Goal: Information Seeking & Learning: Learn about a topic

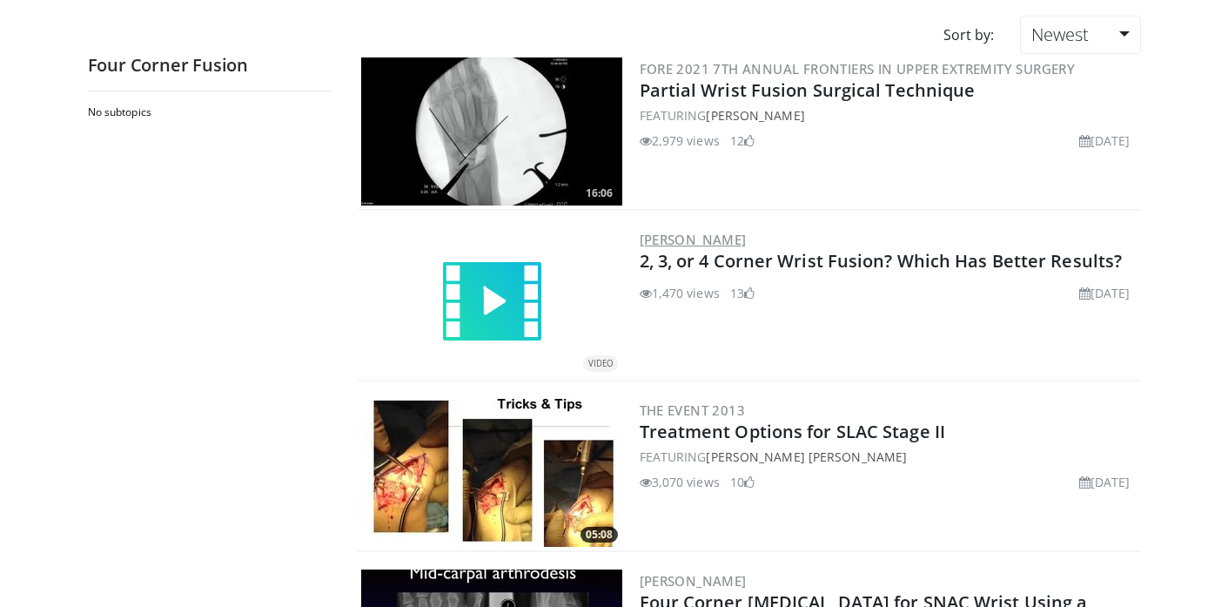
scroll to position [195, 0]
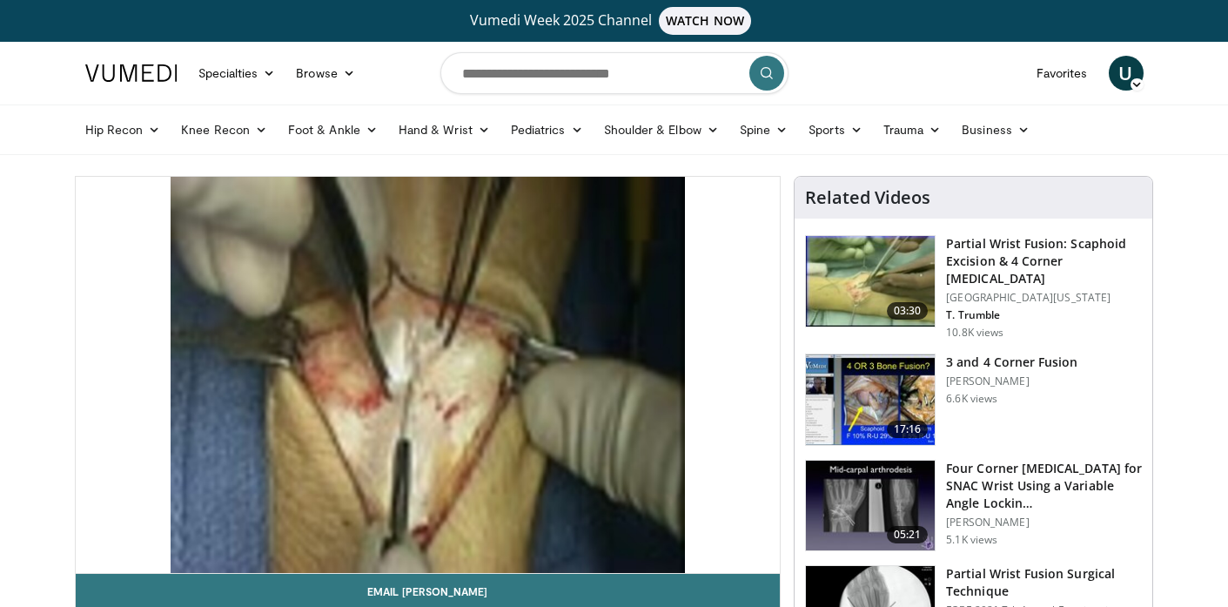
drag, startPoint x: 151, startPoint y: 554, endPoint x: 180, endPoint y: 554, distance: 29.6
click at [180, 587] on div "Volume Level" at bounding box center [165, 590] width 31 height 6
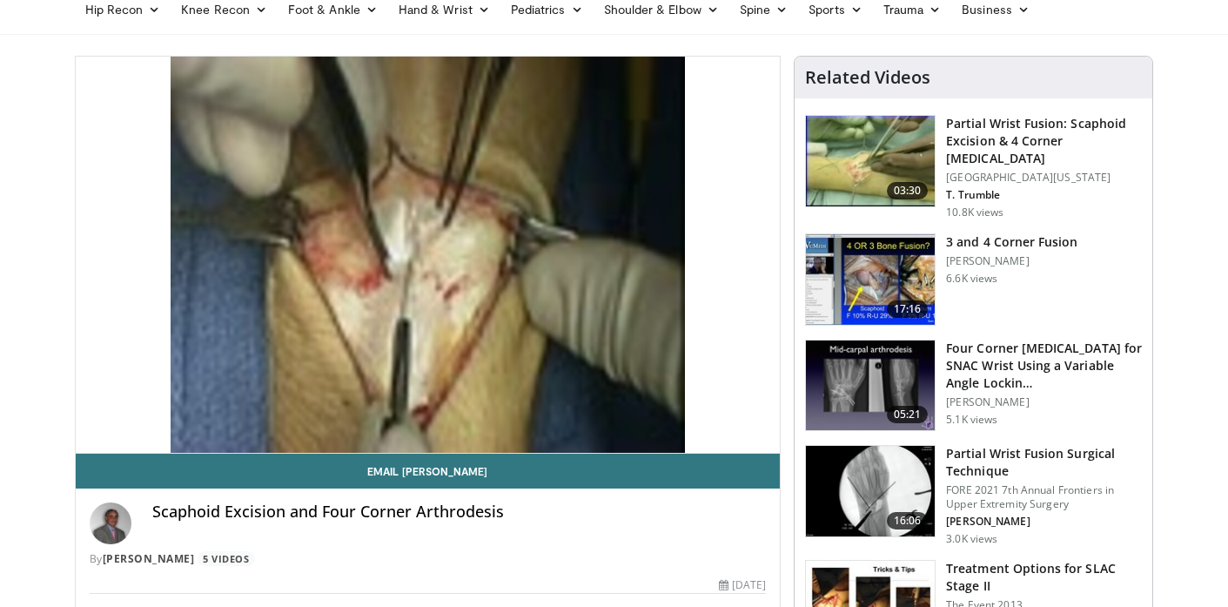
scroll to position [125, 0]
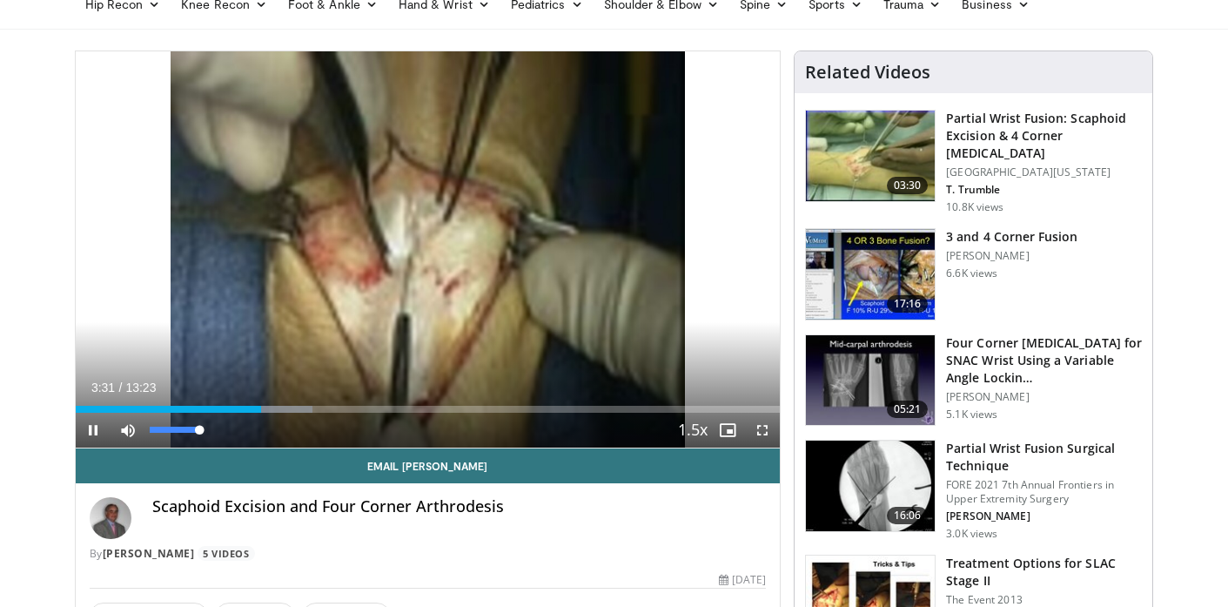
drag, startPoint x: 182, startPoint y: 431, endPoint x: 295, endPoint y: 431, distance: 113.1
click at [295, 431] on div "Current Time 3:31 / Duration 13:23 Pause Skip Backward Skip Forward Mute 100% L…" at bounding box center [428, 429] width 705 height 35
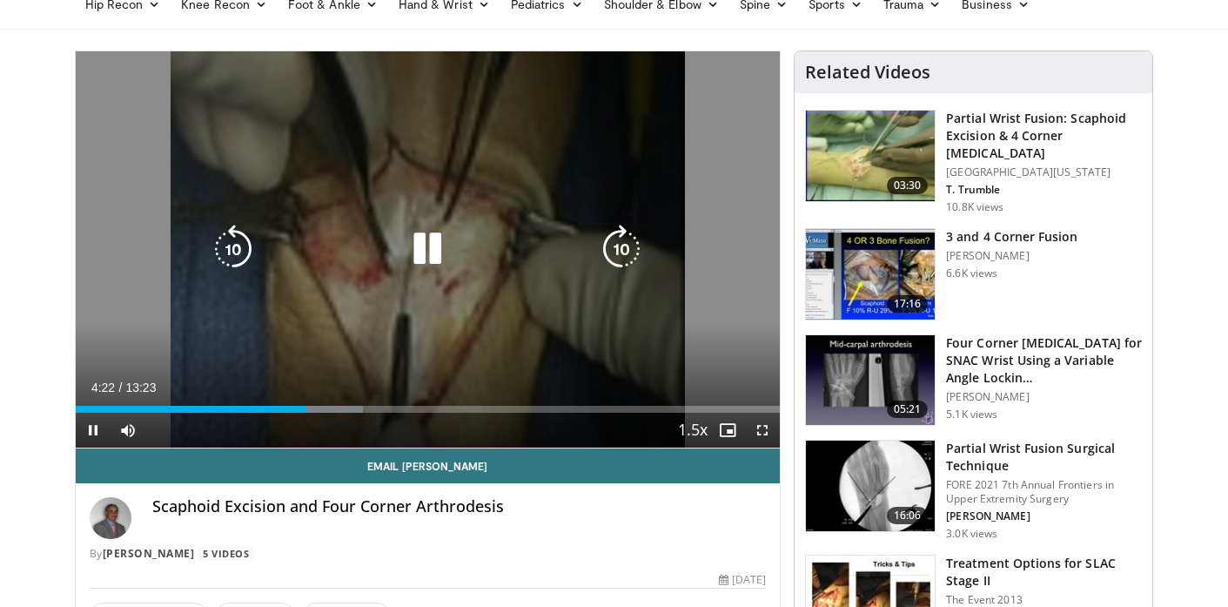
click at [432, 240] on icon "Video Player" at bounding box center [427, 249] width 49 height 49
click at [418, 256] on icon "Video Player" at bounding box center [427, 249] width 49 height 49
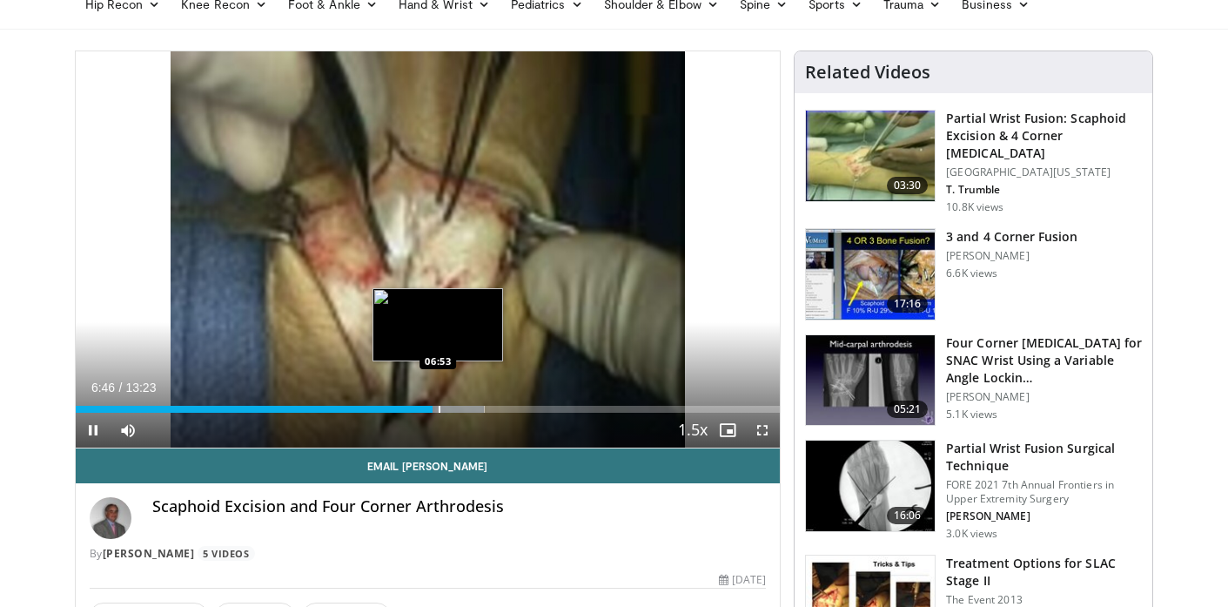
click at [439, 409] on div "Progress Bar" at bounding box center [440, 409] width 2 height 7
click at [447, 409] on div "Progress Bar" at bounding box center [448, 409] width 2 height 7
click at [458, 408] on div "Progress Bar" at bounding box center [459, 409] width 2 height 7
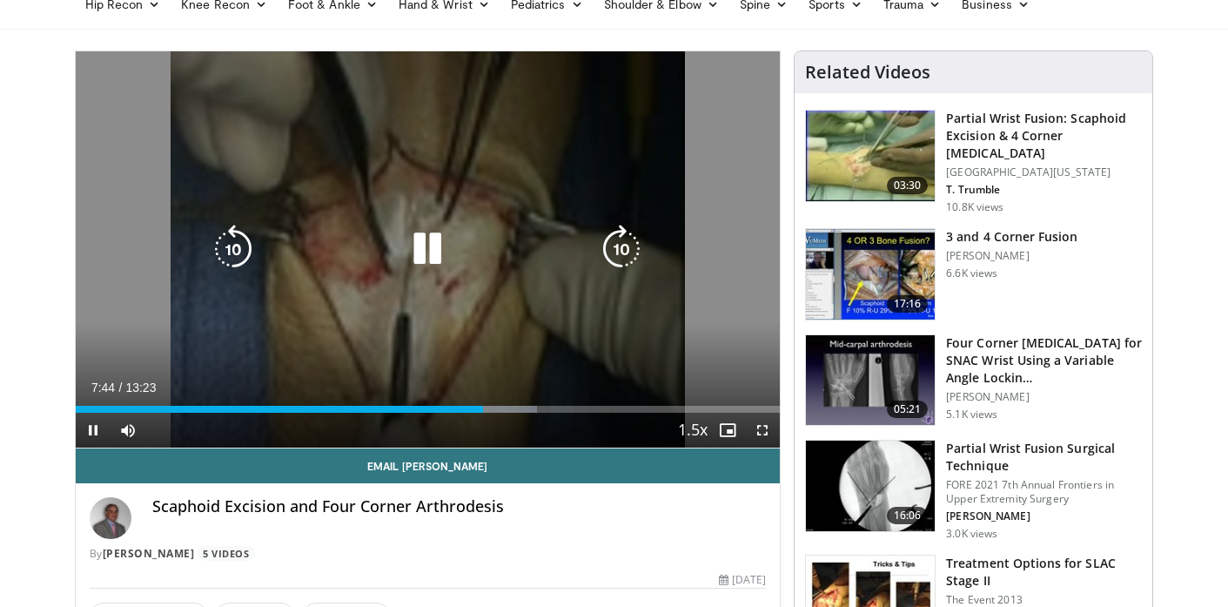
click at [440, 256] on icon "Video Player" at bounding box center [427, 249] width 49 height 49
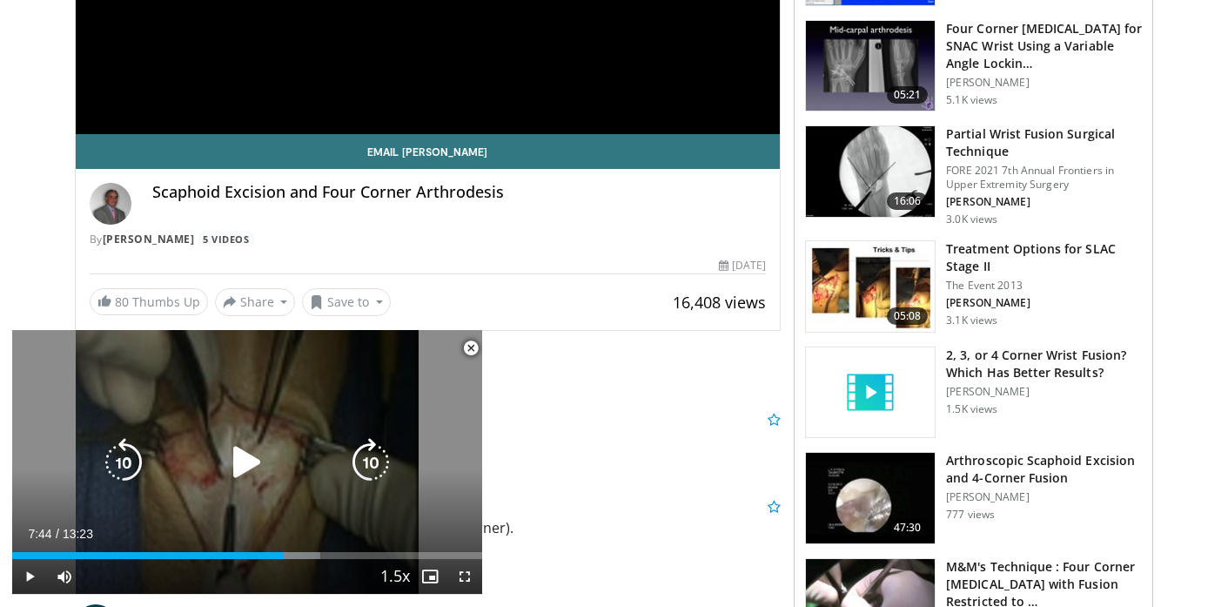
scroll to position [473, 0]
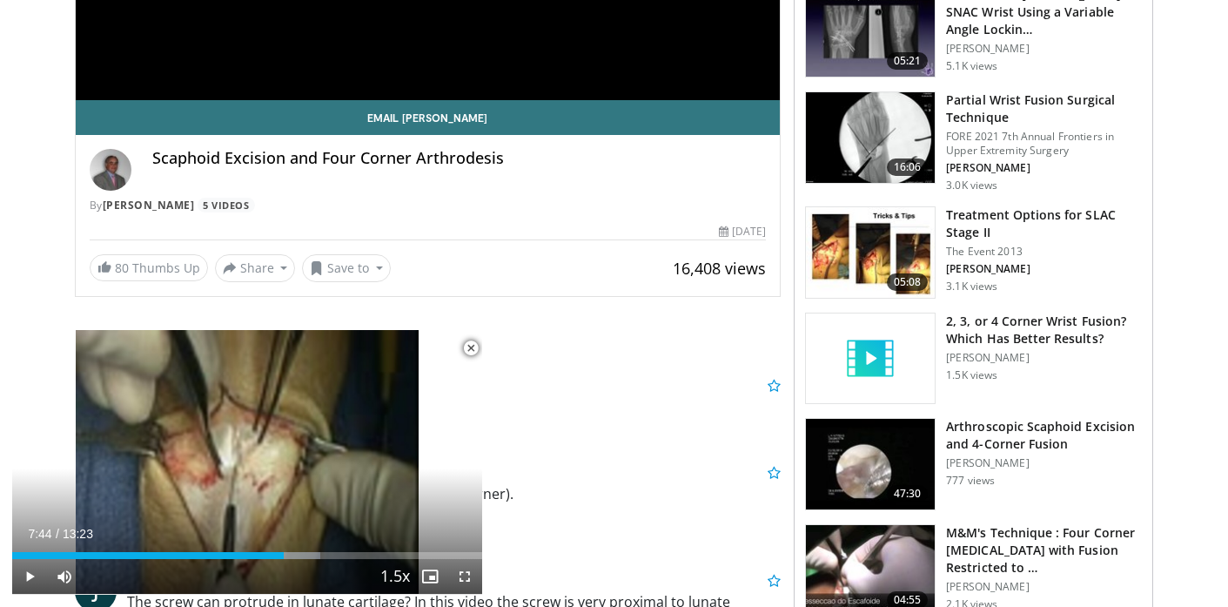
click at [468, 349] on span "Video Player" at bounding box center [470, 348] width 35 height 35
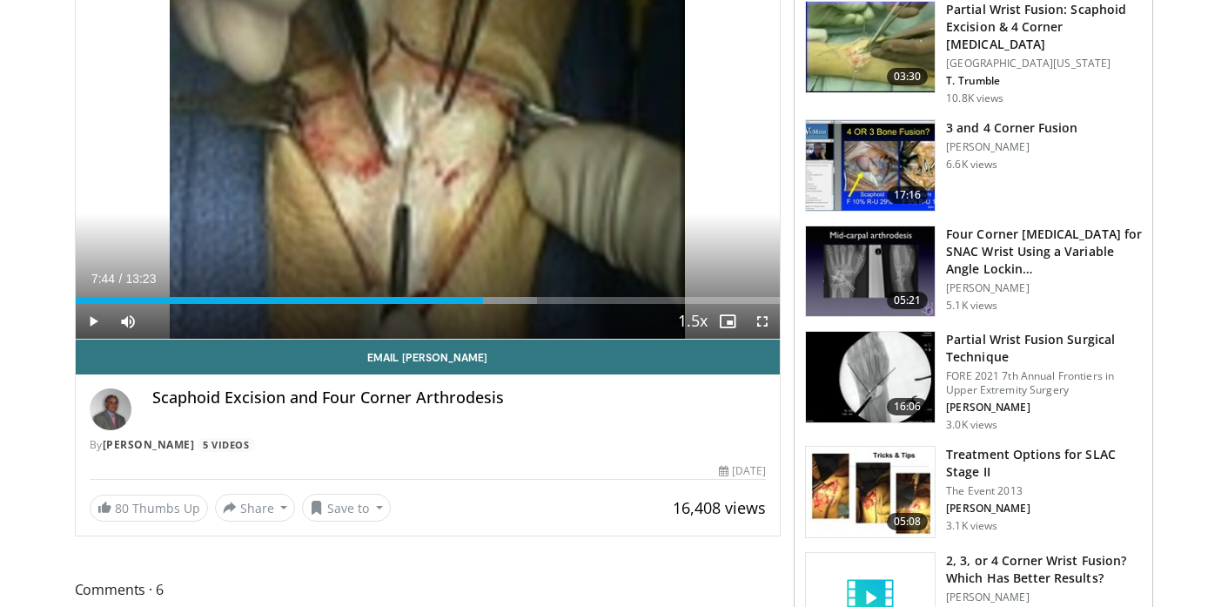
scroll to position [115, 0]
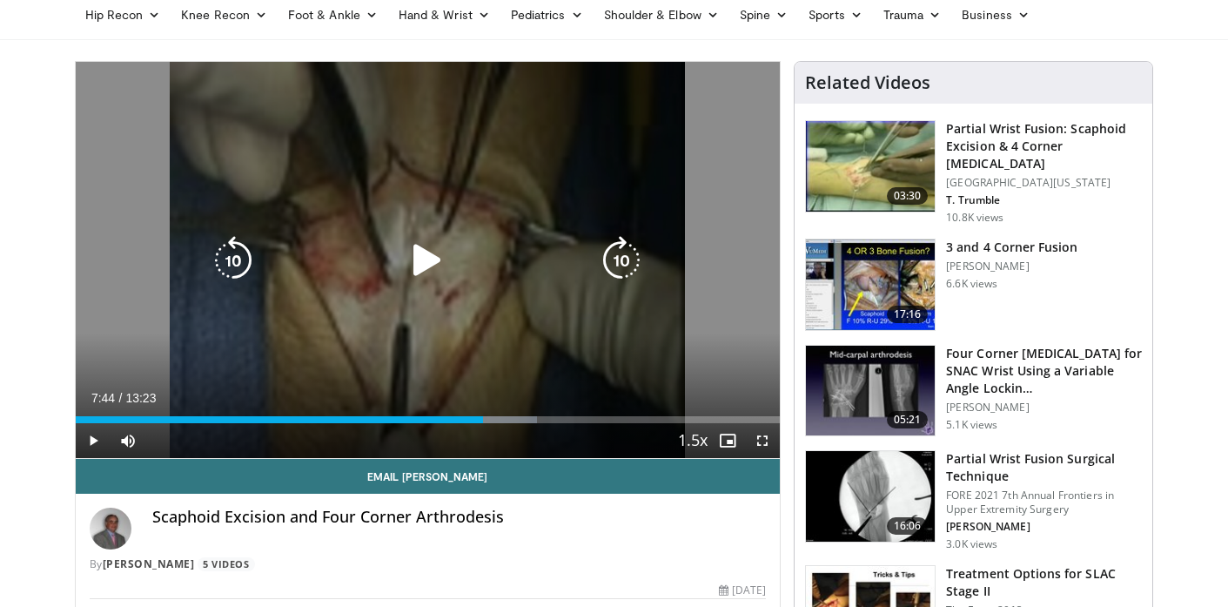
click at [413, 259] on icon "Video Player" at bounding box center [427, 260] width 49 height 49
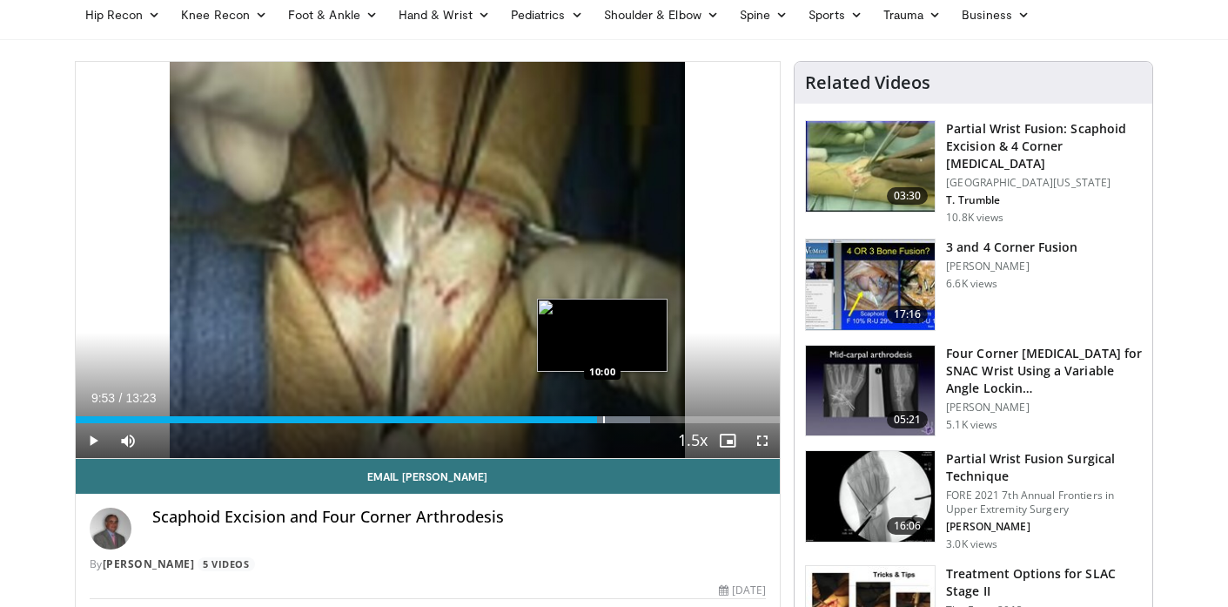
click at [603, 421] on div "Progress Bar" at bounding box center [604, 419] width 2 height 7
click at [620, 417] on div "Progress Bar" at bounding box center [621, 419] width 2 height 7
click at [627, 417] on div "Progress Bar" at bounding box center [628, 419] width 2 height 7
click at [638, 420] on div "Progress Bar" at bounding box center [639, 419] width 2 height 7
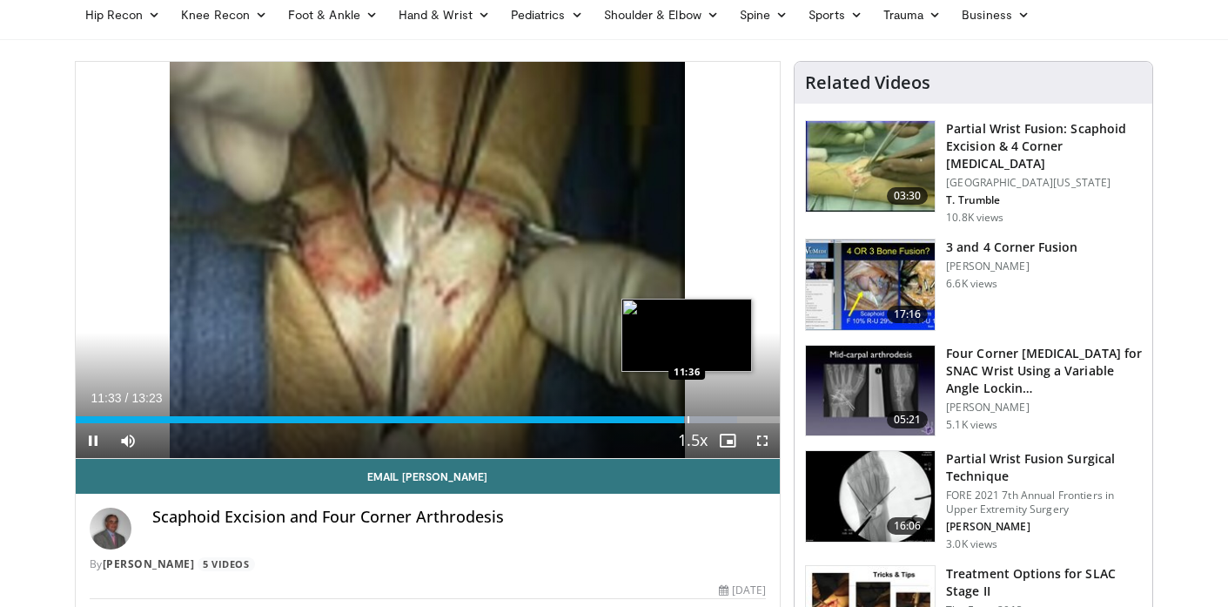
click at [688, 420] on div "Progress Bar" at bounding box center [688, 419] width 2 height 7
click at [699, 420] on div "Progress Bar" at bounding box center [698, 419] width 2 height 7
click at [707, 420] on div "Progress Bar" at bounding box center [708, 419] width 2 height 7
click at [710, 421] on div "Progress Bar" at bounding box center [711, 419] width 2 height 7
click at [673, 420] on div "Progress Bar" at bounding box center [674, 419] width 2 height 7
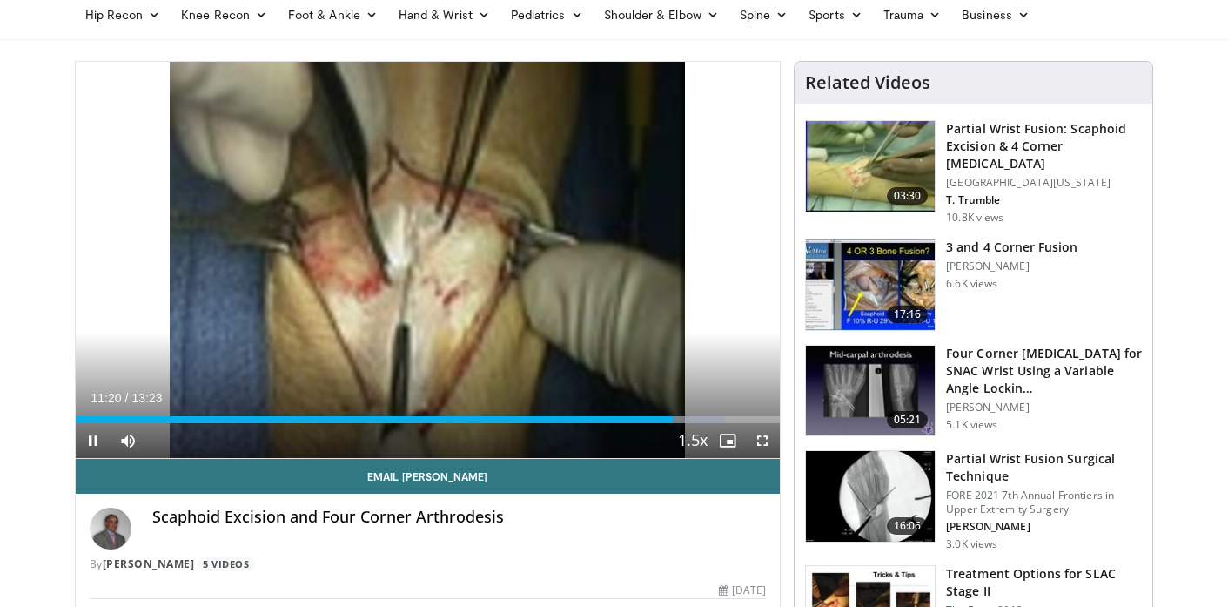
click at [493, 427] on div "Current Time 11:20 / Duration 13:23 Pause Skip Backward Skip Forward Mute 100% …" at bounding box center [428, 440] width 705 height 35
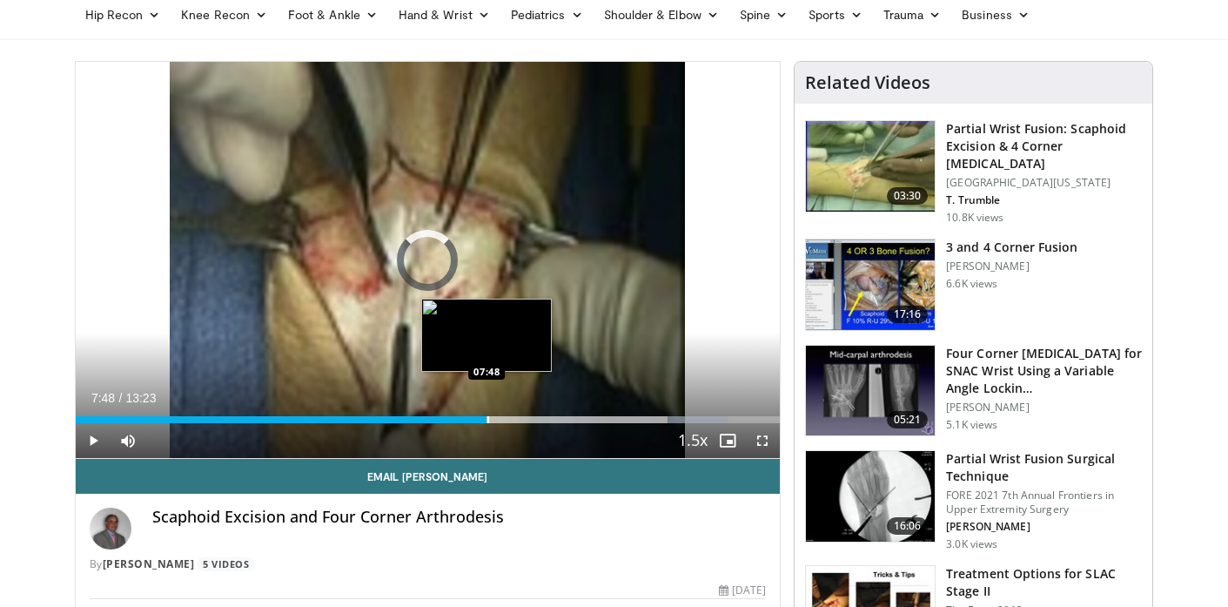
click at [487, 418] on div "Progress Bar" at bounding box center [488, 419] width 2 height 7
click at [470, 419] on div "Progress Bar" at bounding box center [471, 419] width 2 height 7
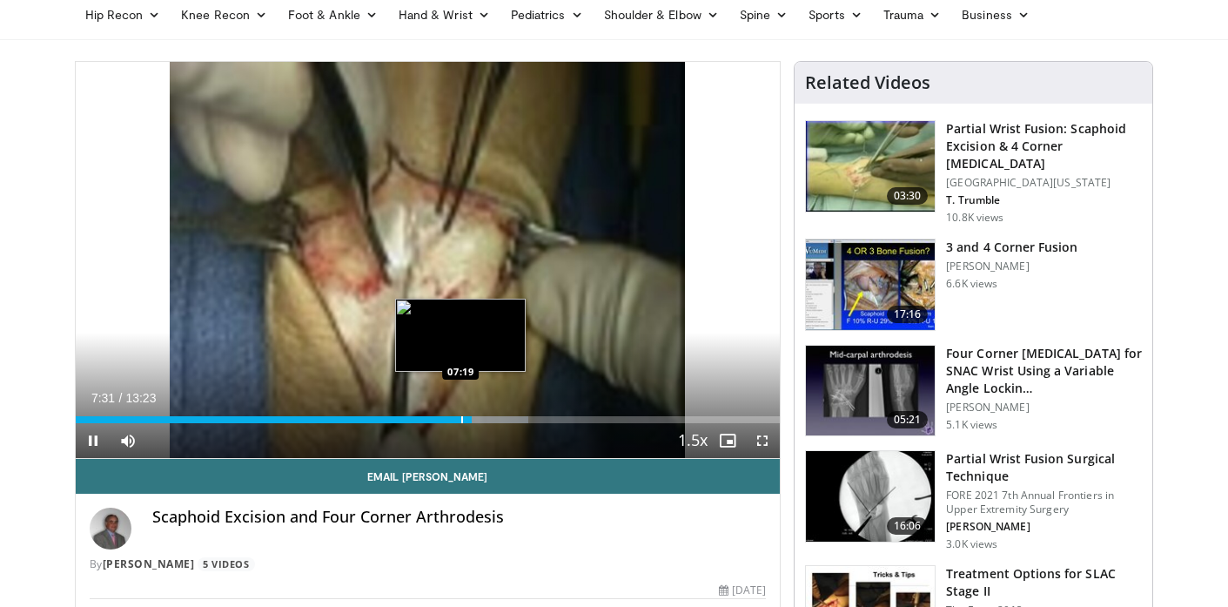
click at [461, 420] on div "Progress Bar" at bounding box center [462, 419] width 2 height 7
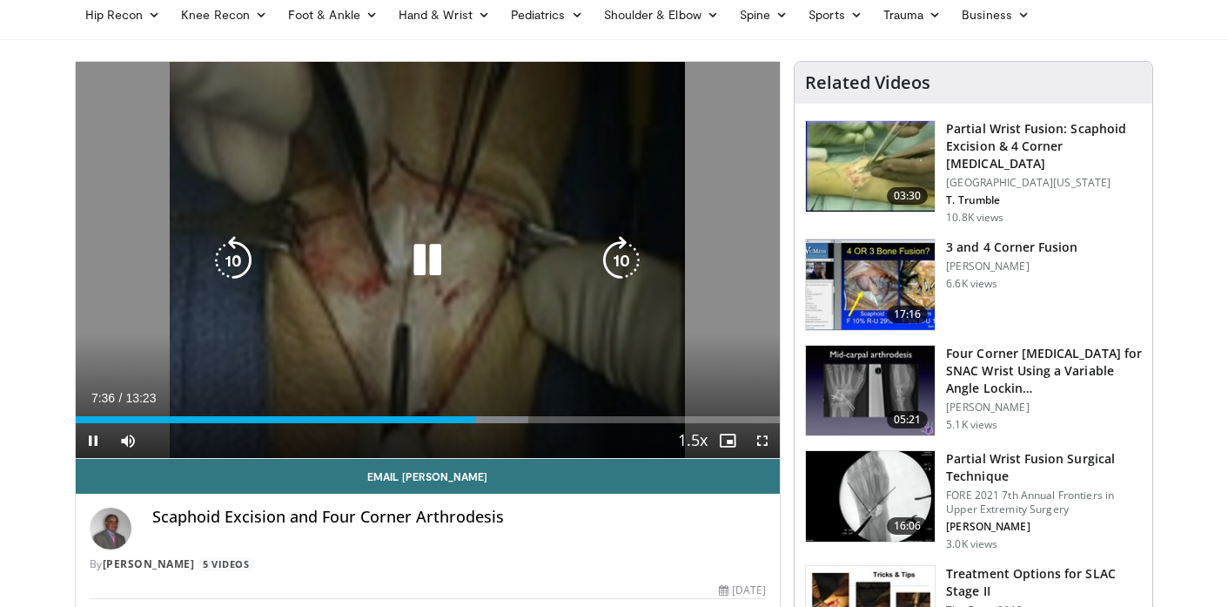
click at [419, 262] on icon "Video Player" at bounding box center [427, 260] width 49 height 49
click at [428, 258] on icon "Video Player" at bounding box center [427, 260] width 49 height 49
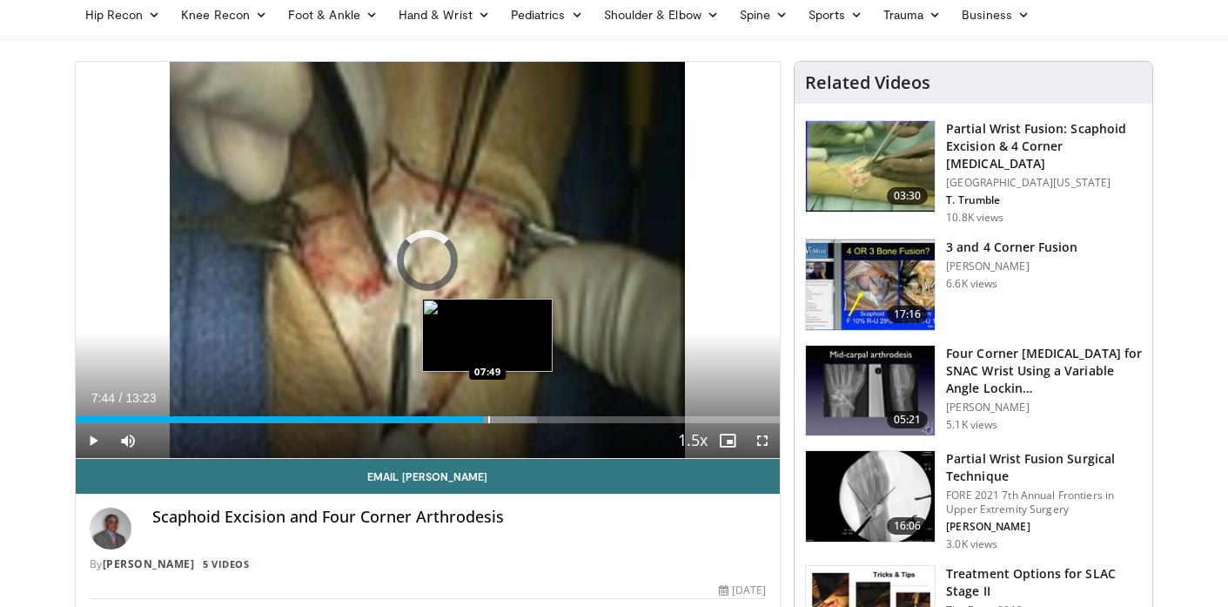
click at [488, 418] on div "Progress Bar" at bounding box center [489, 419] width 2 height 7
click at [499, 418] on div "Progress Bar" at bounding box center [500, 419] width 2 height 7
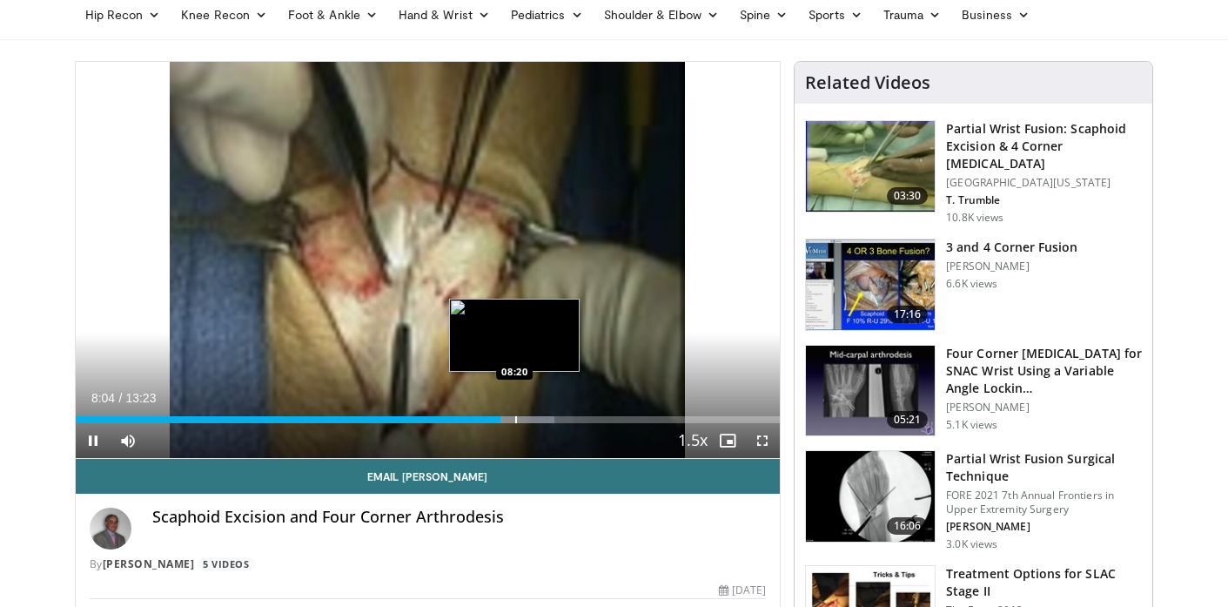
click at [515, 419] on div "Progress Bar" at bounding box center [516, 419] width 2 height 7
click at [529, 419] on div "Progress Bar" at bounding box center [530, 419] width 2 height 7
click at [535, 419] on div "Progress Bar" at bounding box center [536, 419] width 2 height 7
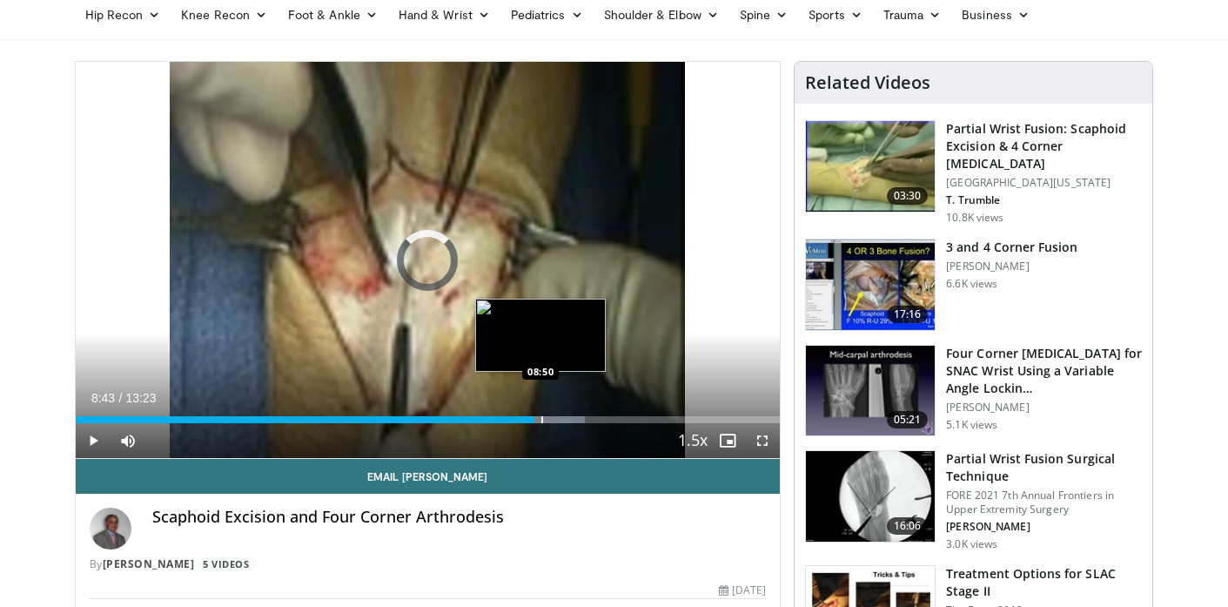
click at [541, 419] on div "Progress Bar" at bounding box center [542, 419] width 2 height 7
click at [547, 419] on div "Progress Bar" at bounding box center [548, 419] width 2 height 7
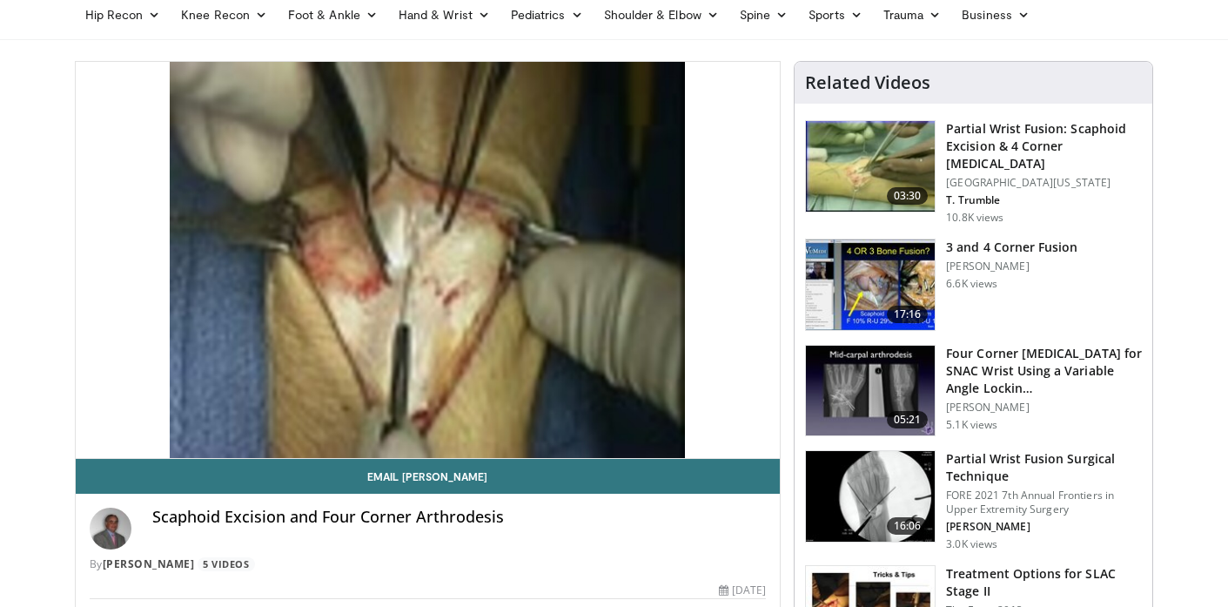
click at [553, 451] on div "Progress Bar" at bounding box center [553, 454] width 2 height 7
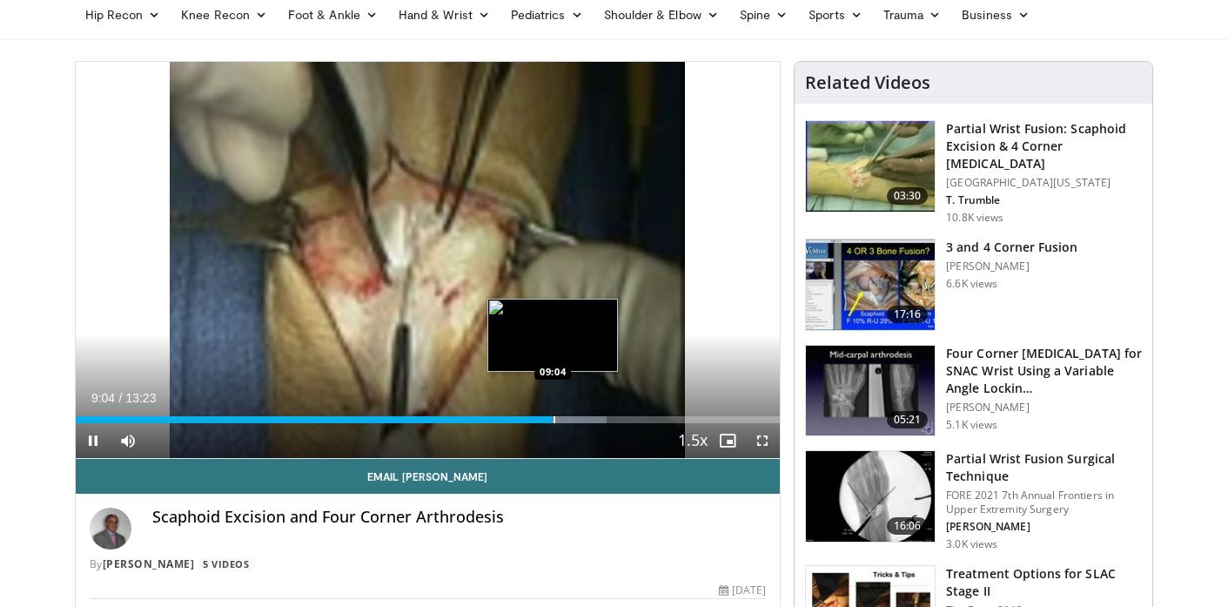
click at [555, 419] on div "Progress Bar" at bounding box center [554, 419] width 2 height 7
click at [570, 419] on div "Progress Bar" at bounding box center [571, 419] width 2 height 7
click at [575, 419] on div "Progress Bar" at bounding box center [576, 419] width 2 height 7
click at [580, 420] on div "Progress Bar" at bounding box center [581, 419] width 2 height 7
click at [586, 423] on div "Progress Bar" at bounding box center [587, 419] width 2 height 7
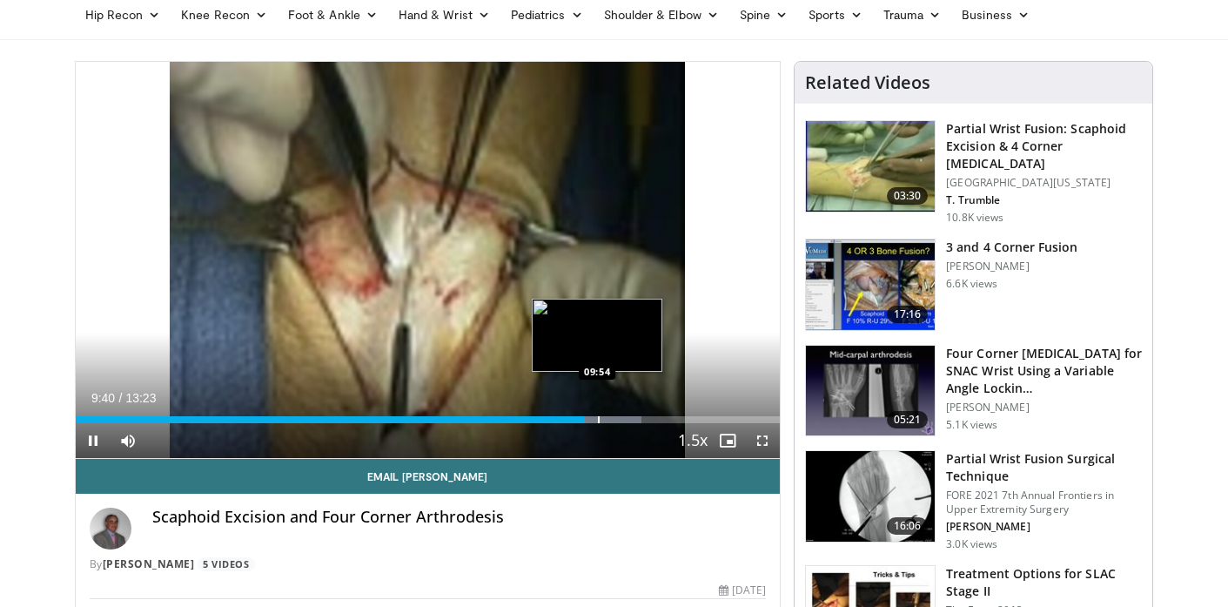
click at [598, 420] on div "Progress Bar" at bounding box center [599, 419] width 2 height 7
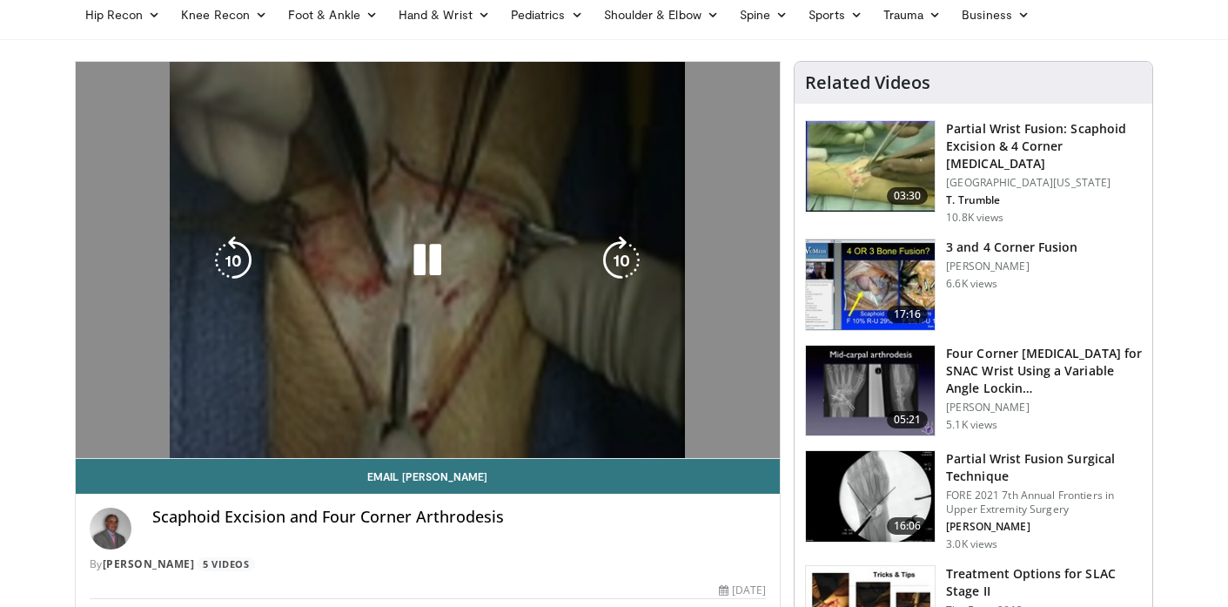
click at [607, 421] on video-js "**********" at bounding box center [428, 260] width 705 height 397
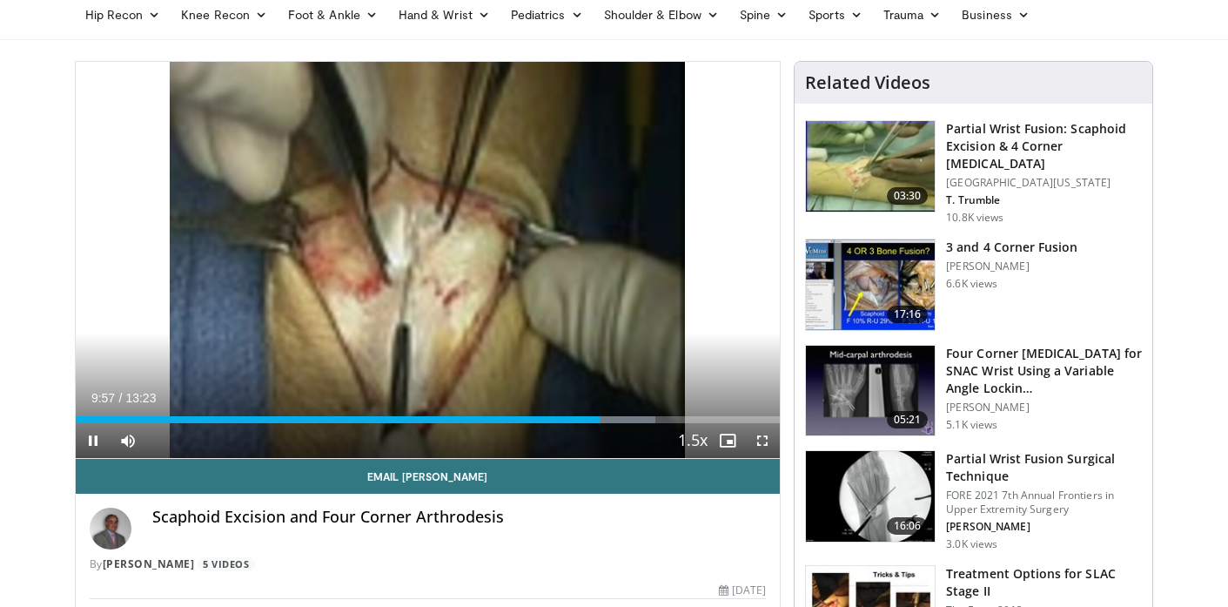
click at [607, 424] on div "Current Time 9:57 / Duration 13:23 Pause Skip Backward Skip Forward Mute 100% L…" at bounding box center [428, 440] width 705 height 35
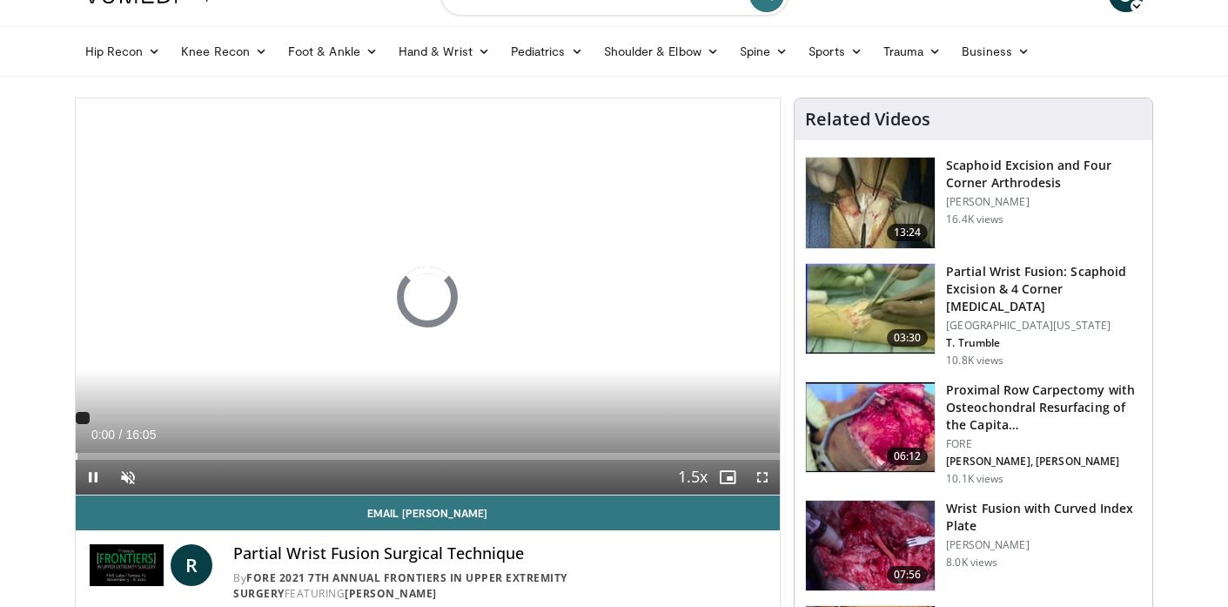
scroll to position [119, 0]
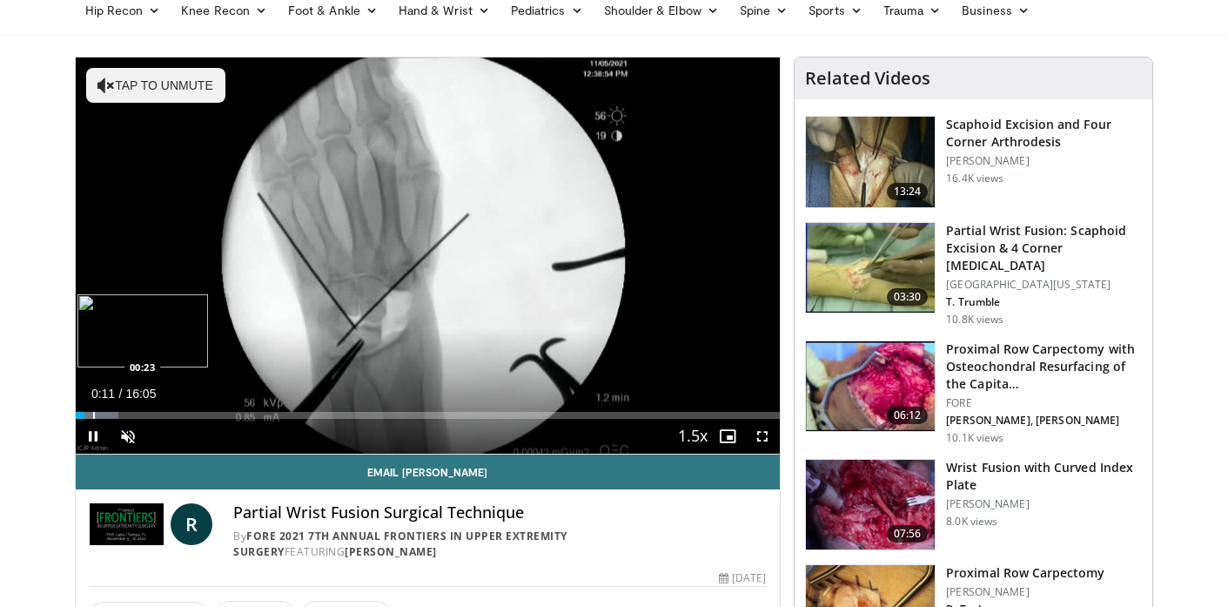
click at [93, 415] on div "Progress Bar" at bounding box center [94, 415] width 2 height 7
click at [104, 414] on div "Progress Bar" at bounding box center [104, 415] width 2 height 7
click at [121, 415] on div "Progress Bar" at bounding box center [121, 415] width 2 height 7
click at [133, 414] on div "Progress Bar" at bounding box center [132, 415] width 2 height 7
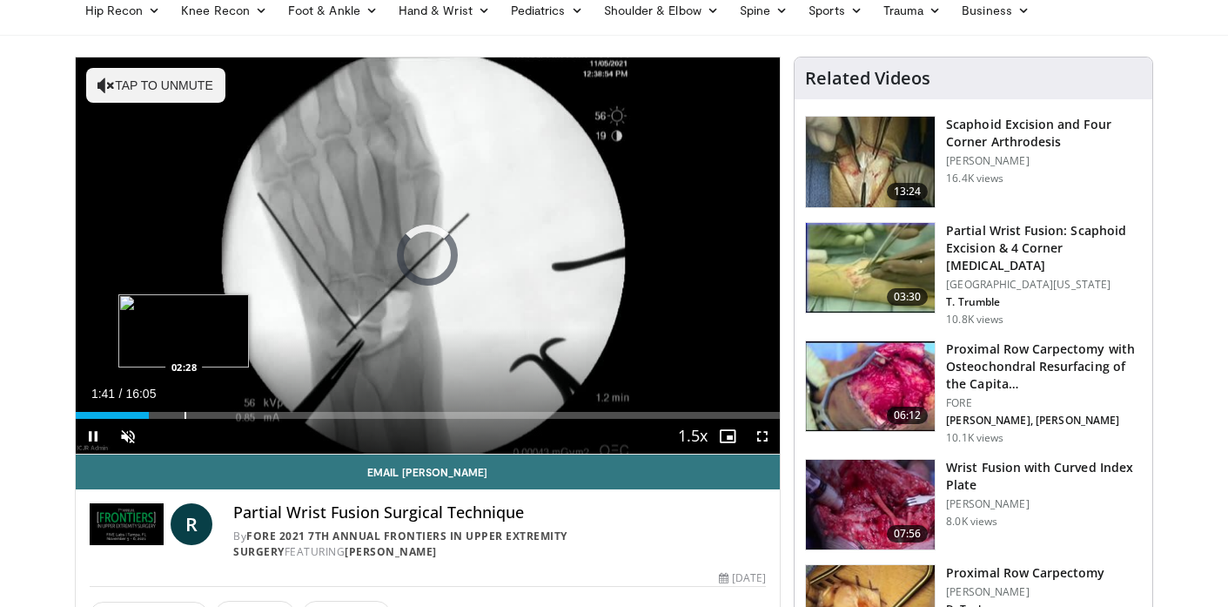
click at [184, 412] on div "Progress Bar" at bounding box center [185, 415] width 2 height 7
click at [207, 419] on div "Current Time 2:45 / Duration 16:05 Pause Skip Backward Skip Forward Unmute Load…" at bounding box center [428, 436] width 705 height 35
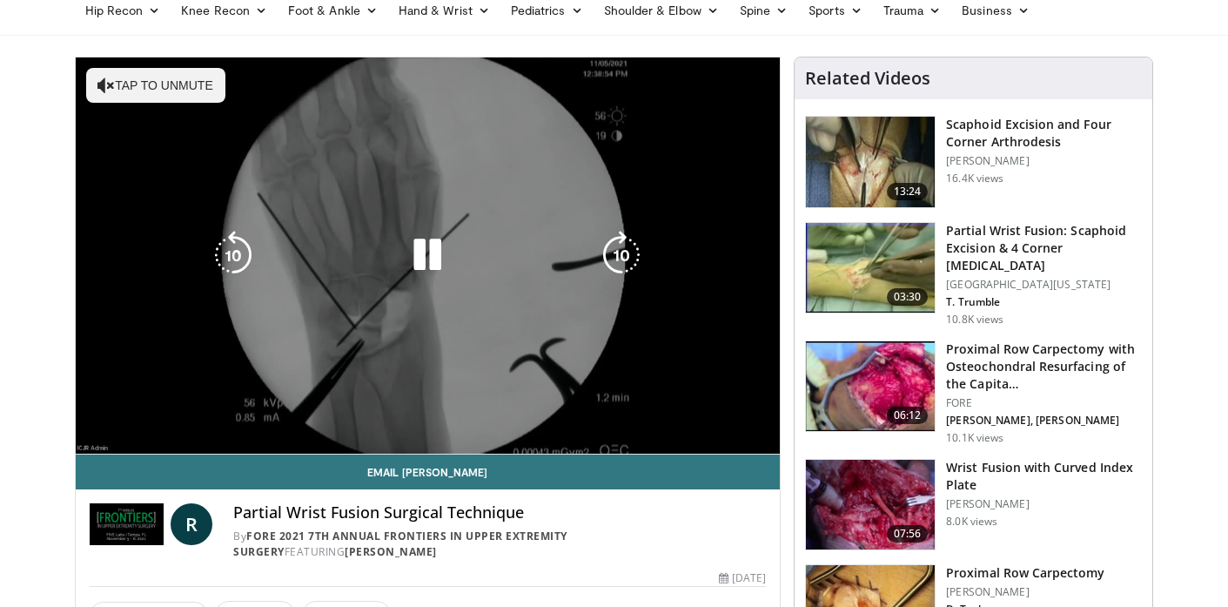
click at [213, 418] on video-js "**********" at bounding box center [428, 255] width 705 height 397
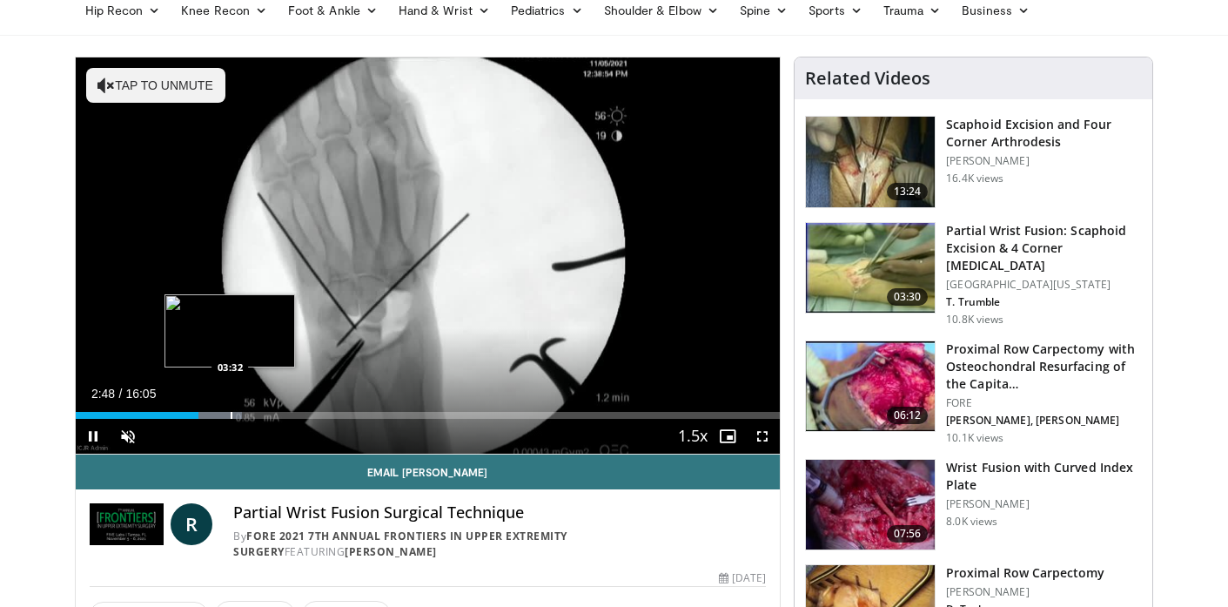
click at [229, 414] on div "Progress Bar" at bounding box center [212, 415] width 57 height 7
click at [247, 412] on div "Progress Bar" at bounding box center [248, 415] width 2 height 7
